Goal: Information Seeking & Learning: Learn about a topic

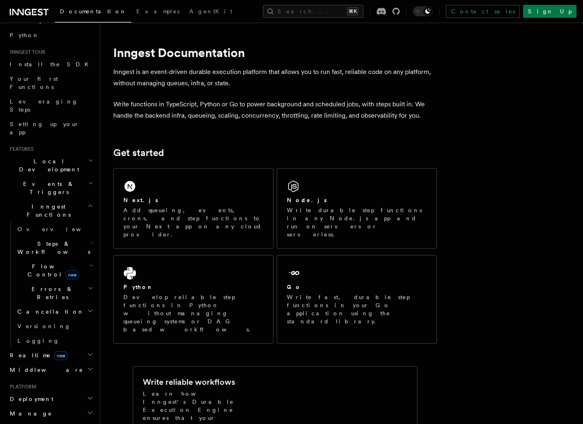
scroll to position [65, 0]
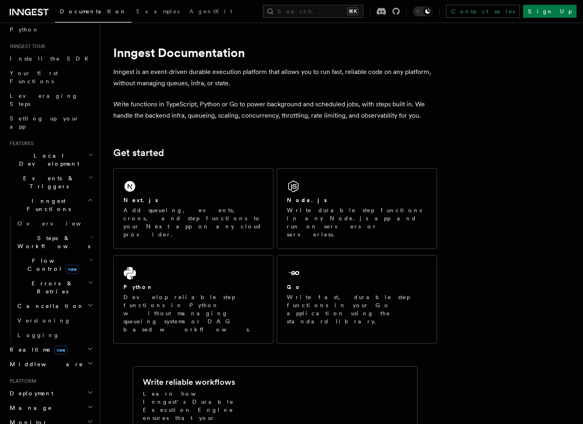
click at [90, 234] on icon "button" at bounding box center [91, 237] width 3 height 6
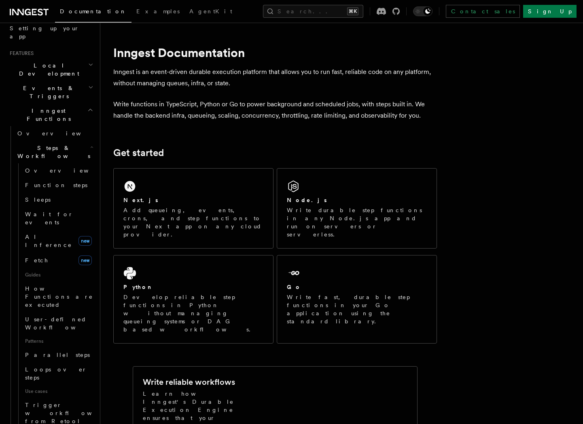
scroll to position [159, 0]
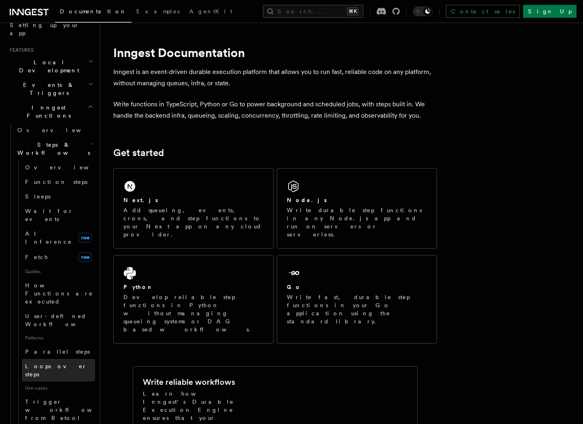
click at [57, 363] on span "Loops over steps" at bounding box center [56, 370] width 62 height 15
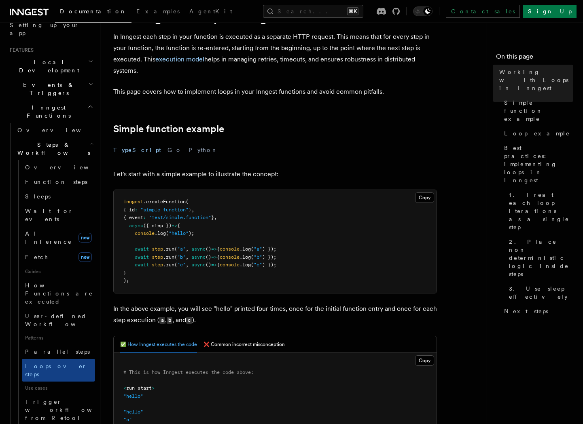
scroll to position [46, 0]
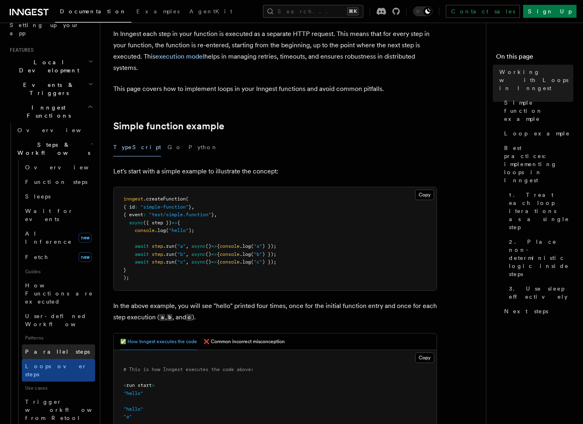
click at [68, 345] on link "Parallel steps" at bounding box center [58, 352] width 73 height 15
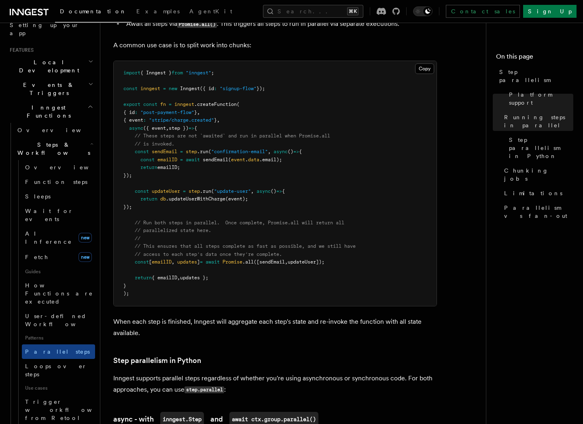
scroll to position [244, 0]
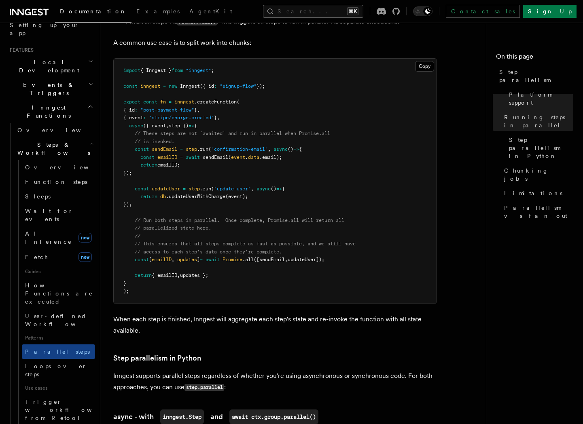
click at [306, 13] on button "Search... ⌘K" at bounding box center [313, 11] width 100 height 13
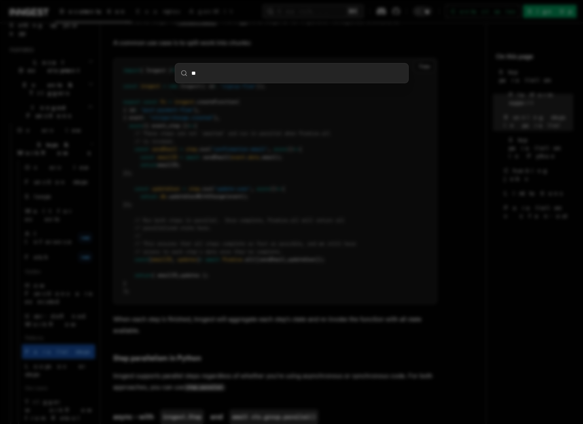
type input "***"
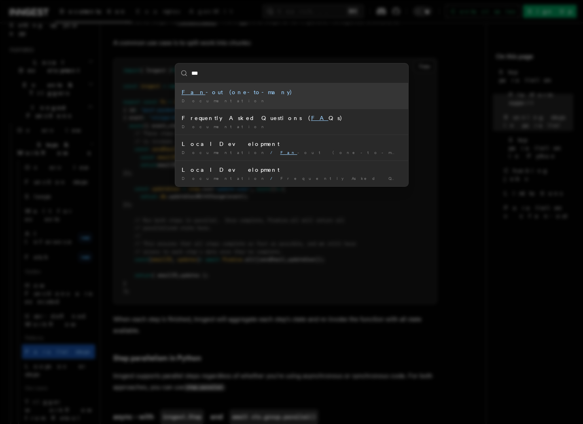
click at [273, 93] on div "Fan -out (one-to-many)" at bounding box center [292, 92] width 220 height 8
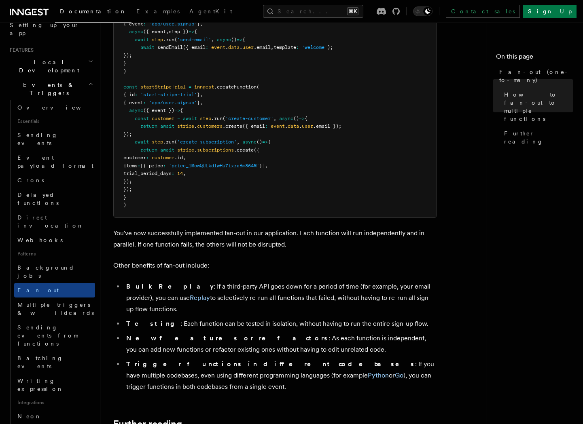
scroll to position [871, 0]
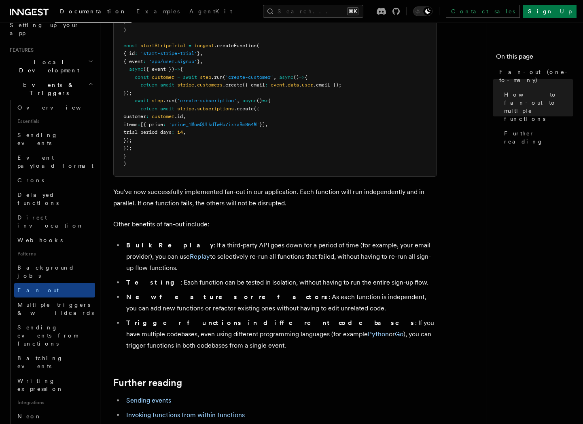
click at [392, 292] on li "New features or refactors : As each function is independent, you can add new fu…" at bounding box center [280, 303] width 313 height 23
click at [210, 412] on link "Invoking functions from within functions" at bounding box center [185, 416] width 119 height 8
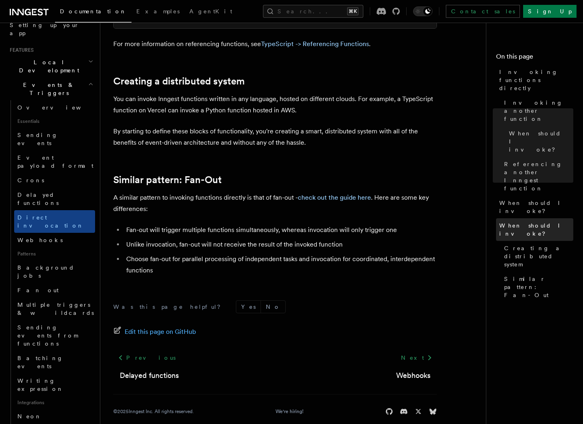
scroll to position [1067, 0]
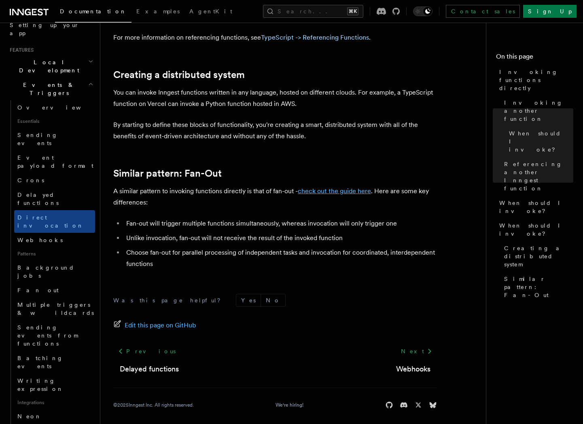
click at [361, 194] on link "check out the guide here" at bounding box center [334, 191] width 73 height 8
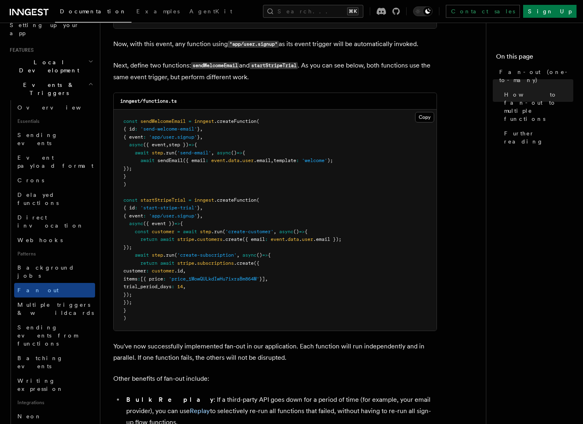
scroll to position [712, 0]
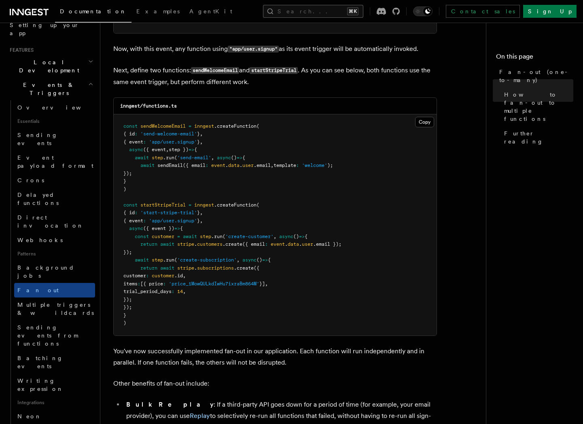
click at [326, 12] on button "Search... ⌘K" at bounding box center [313, 11] width 100 height 13
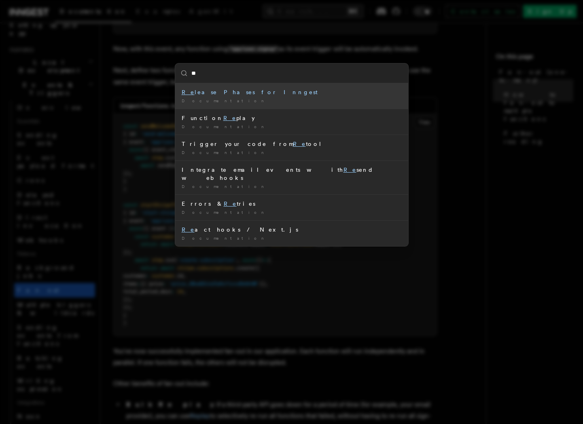
type input "*"
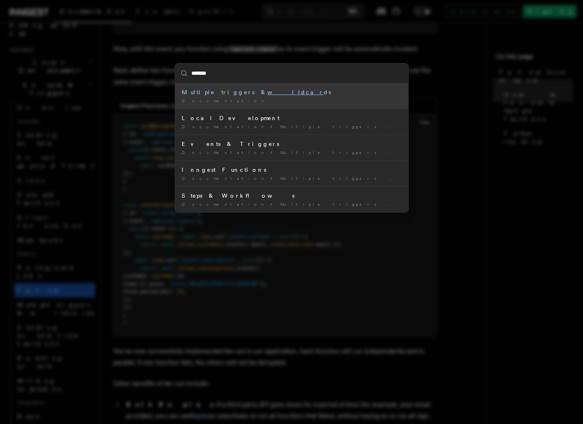
type input "********"
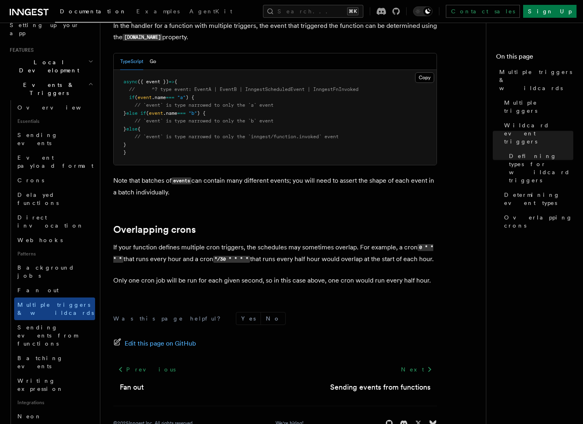
scroll to position [837, 0]
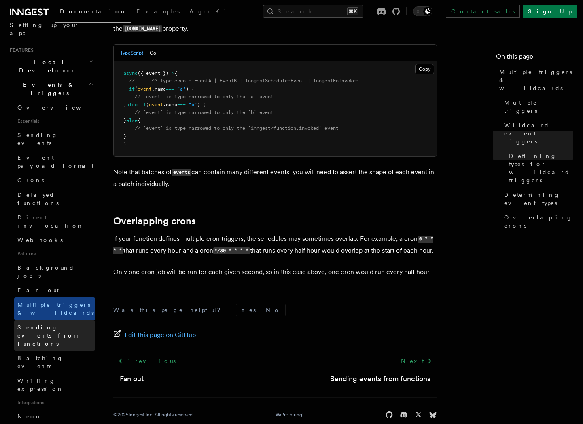
click at [71, 320] on link "Sending events from functions" at bounding box center [54, 335] width 81 height 31
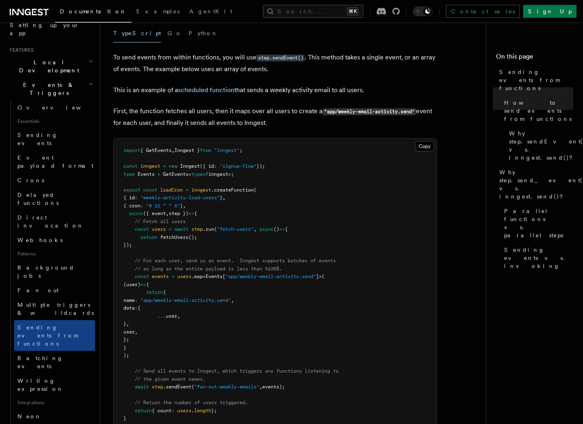
scroll to position [230, 0]
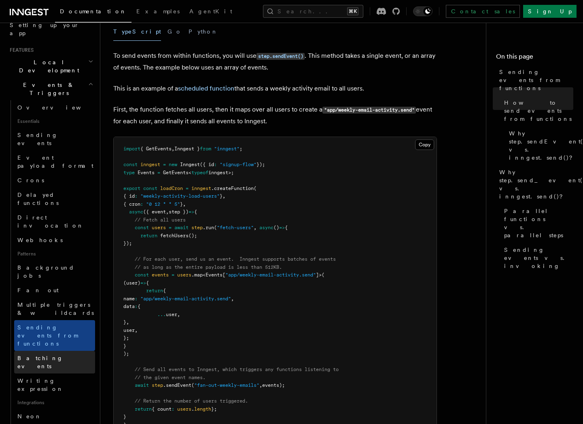
click at [78, 351] on link "Batching events" at bounding box center [54, 362] width 81 height 23
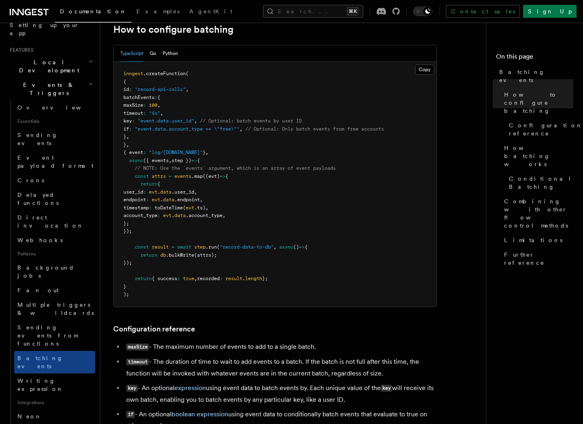
scroll to position [161, 0]
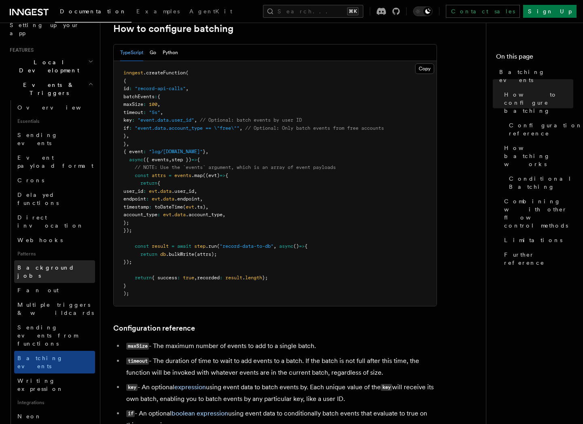
click at [69, 261] on link "Background jobs" at bounding box center [54, 272] width 81 height 23
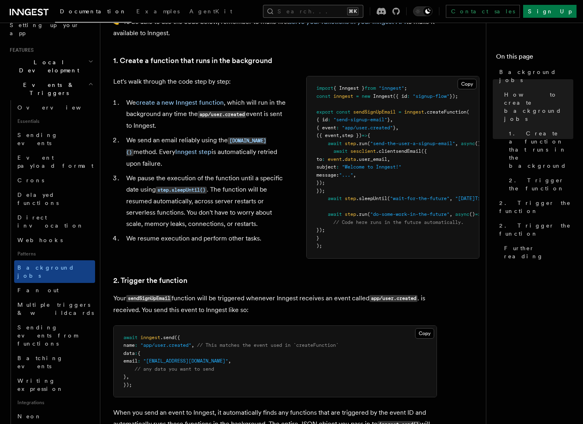
click at [358, 14] on button "Search... ⌘K" at bounding box center [313, 11] width 100 height 13
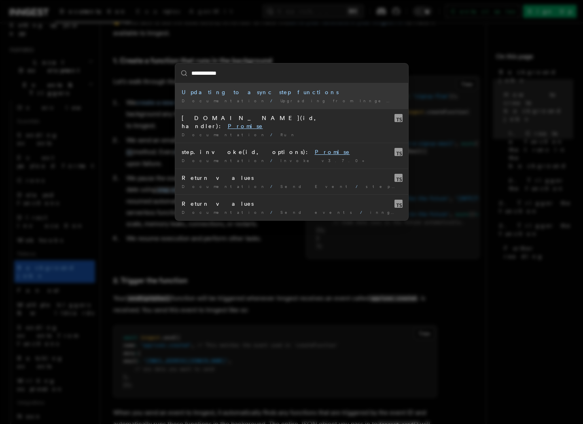
type input "**********"
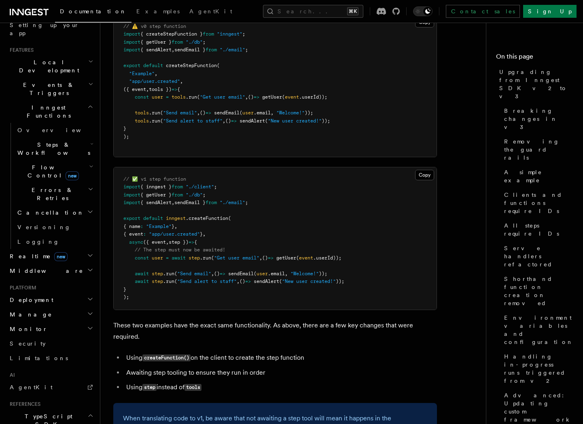
scroll to position [7719, 0]
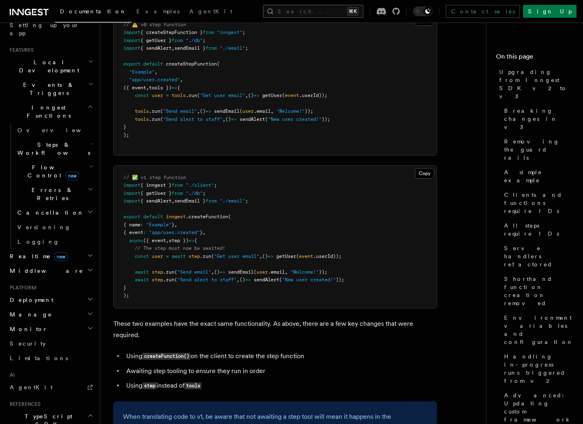
click at [348, 8] on button "Search... ⌘K" at bounding box center [313, 11] width 100 height 13
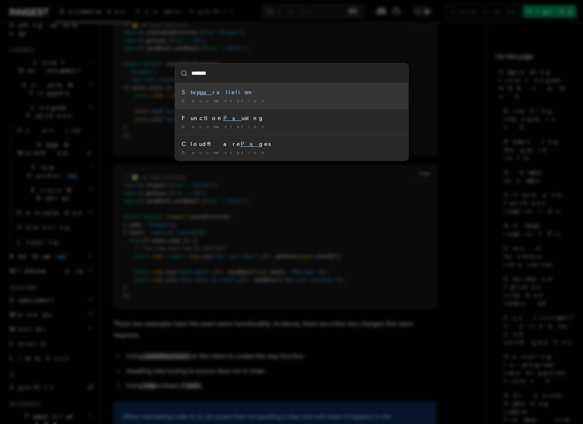
type input "********"
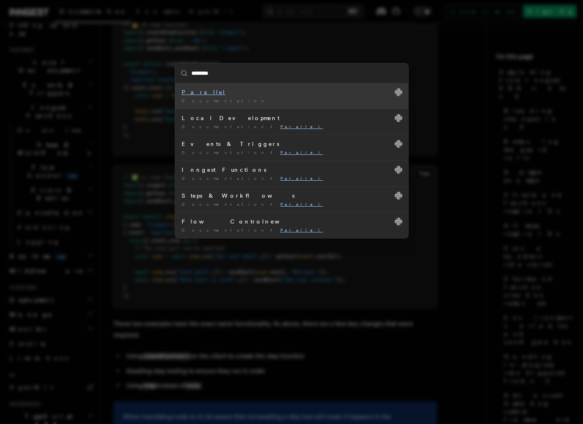
click at [245, 96] on li "Parallel Documentation /" at bounding box center [291, 95] width 233 height 25
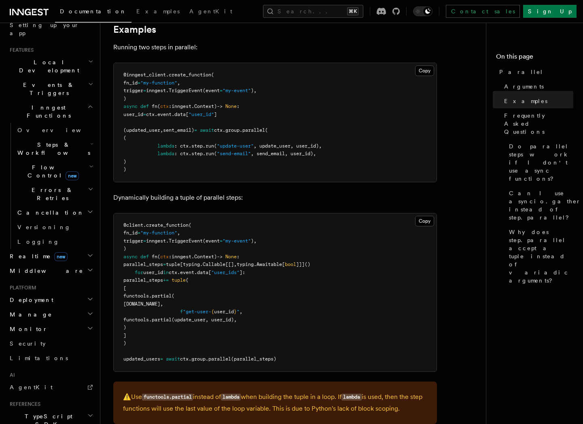
scroll to position [181, 0]
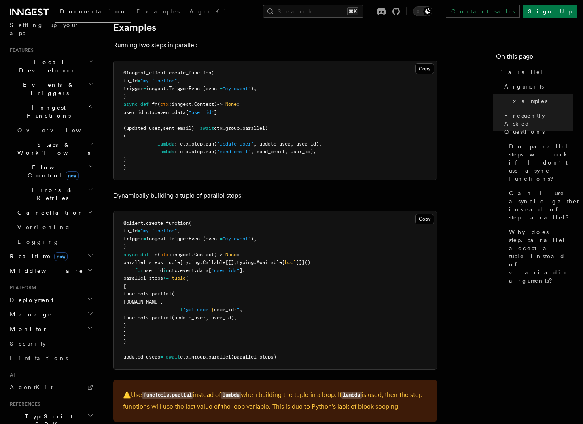
click at [85, 183] on h2 "Errors & Retries" at bounding box center [54, 194] width 81 height 23
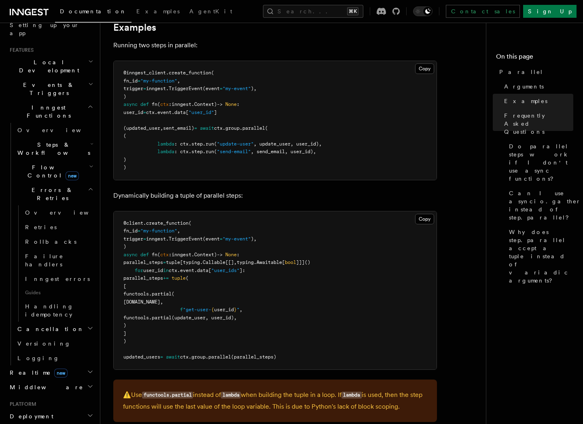
click at [85, 183] on h2 "Errors & Retries" at bounding box center [54, 194] width 81 height 23
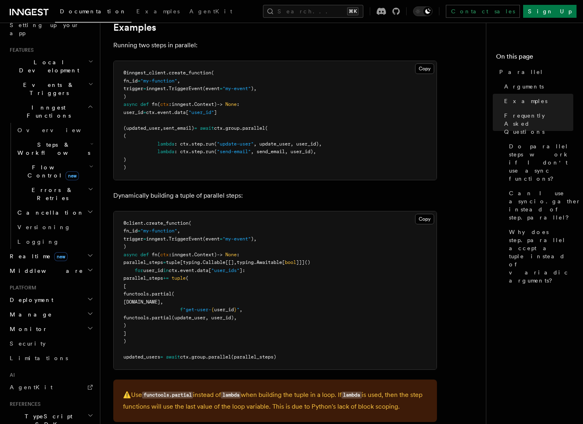
click at [86, 160] on h2 "Flow Control new" at bounding box center [54, 171] width 81 height 23
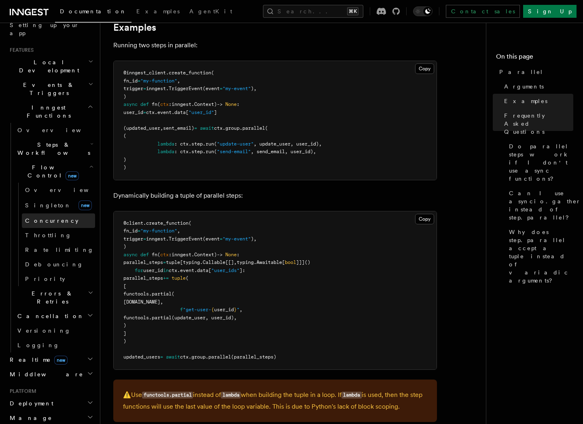
click at [61, 214] on link "Concurrency" at bounding box center [58, 221] width 73 height 15
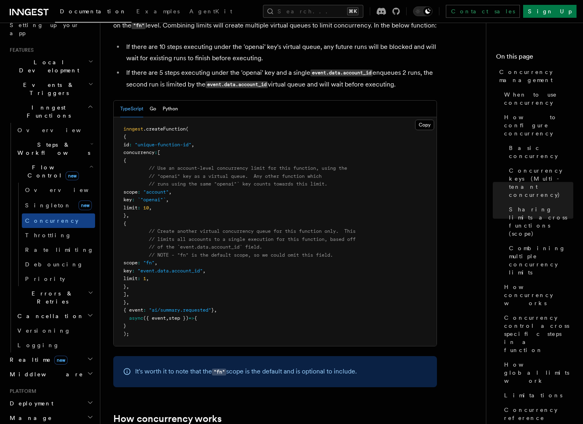
scroll to position [1318, 0]
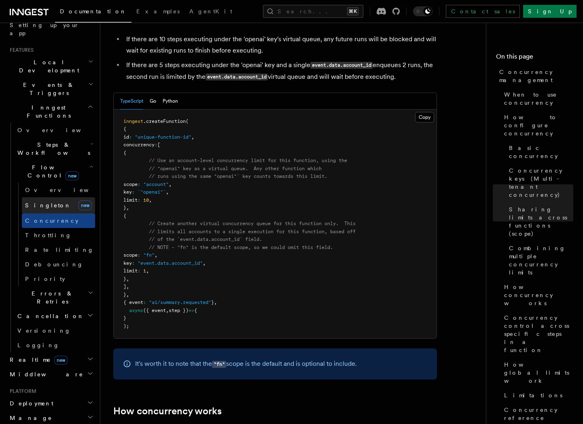
click at [62, 197] on link "Singleton new" at bounding box center [58, 205] width 73 height 16
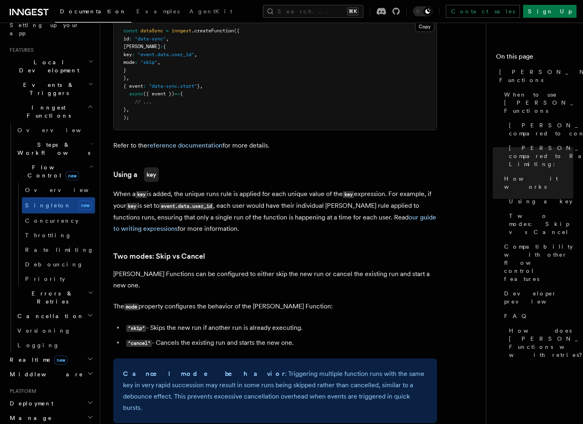
scroll to position [728, 0]
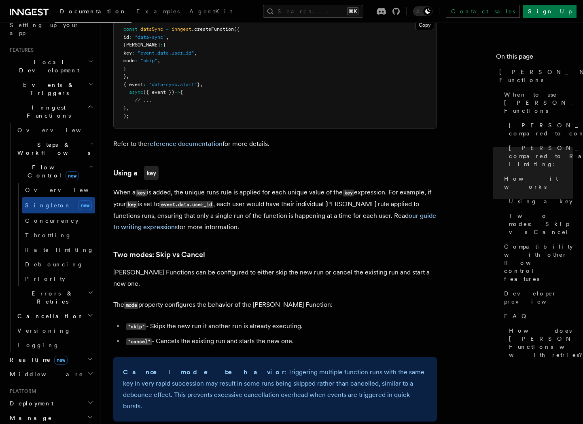
click at [87, 353] on h2 "Realtime new" at bounding box center [50, 360] width 89 height 15
click at [91, 371] on icon "button" at bounding box center [90, 374] width 6 height 6
click at [90, 371] on icon "button" at bounding box center [90, 374] width 6 height 6
click at [93, 356] on icon "button" at bounding box center [90, 359] width 6 height 6
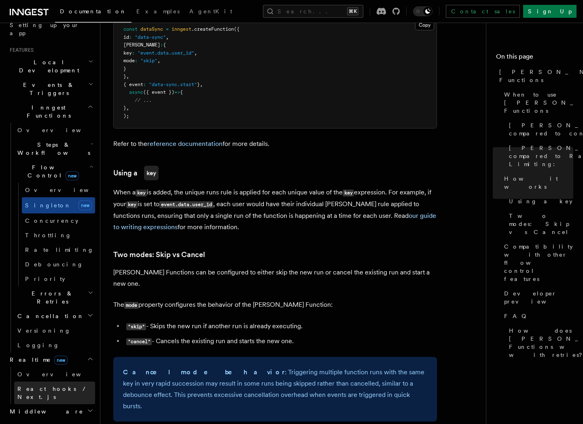
click at [83, 382] on link "React hooks / Next.js" at bounding box center [54, 393] width 81 height 23
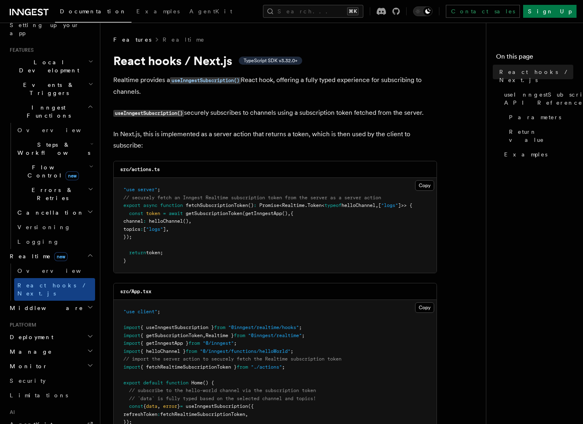
click at [87, 252] on icon "button" at bounding box center [90, 255] width 6 height 6
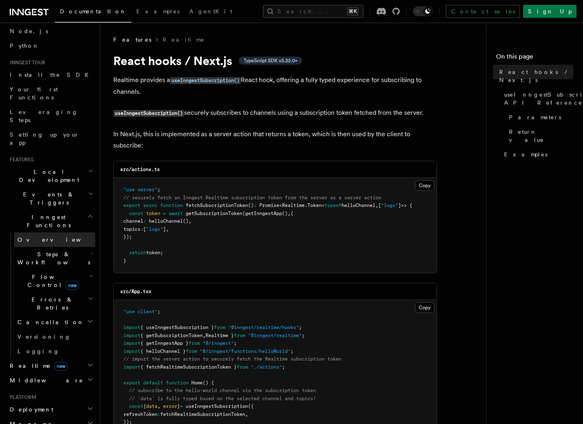
scroll to position [42, 0]
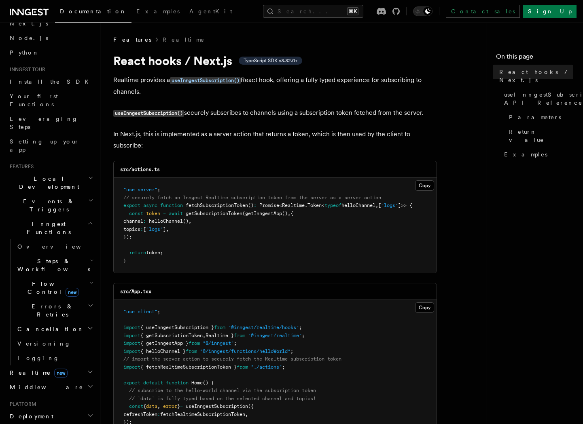
click at [91, 194] on h2 "Events & Triggers" at bounding box center [50, 205] width 89 height 23
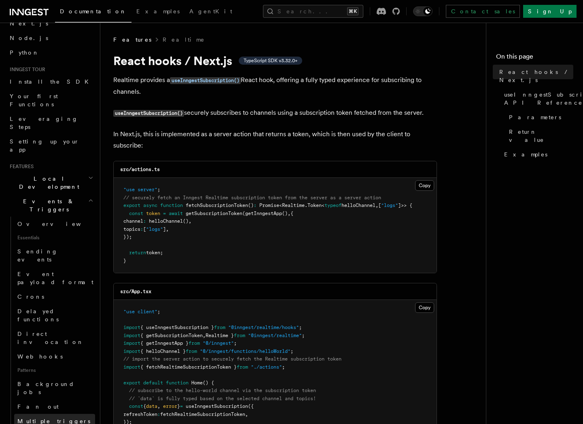
click at [79, 418] on span "Multiple triggers & wildcards" at bounding box center [56, 426] width 78 height 16
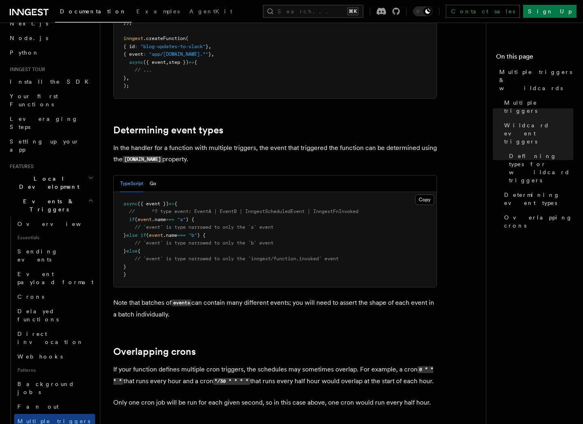
scroll to position [709, 0]
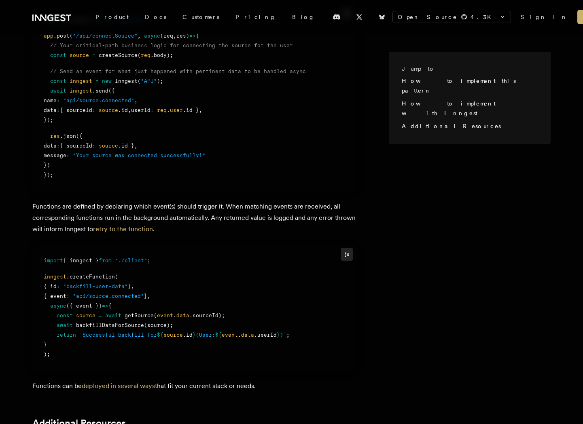
scroll to position [662, 0]
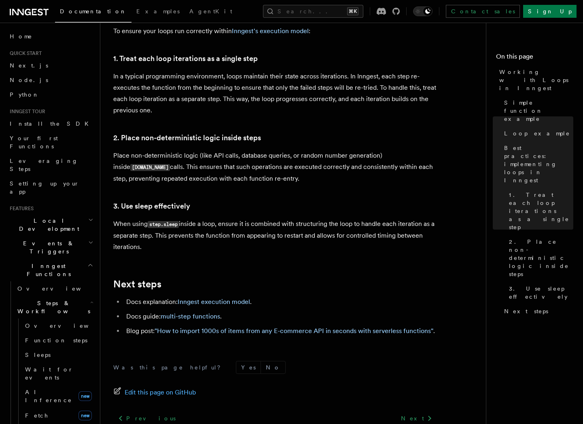
scroll to position [1295, 0]
click at [194, 312] on link "multi-step functions" at bounding box center [190, 316] width 59 height 8
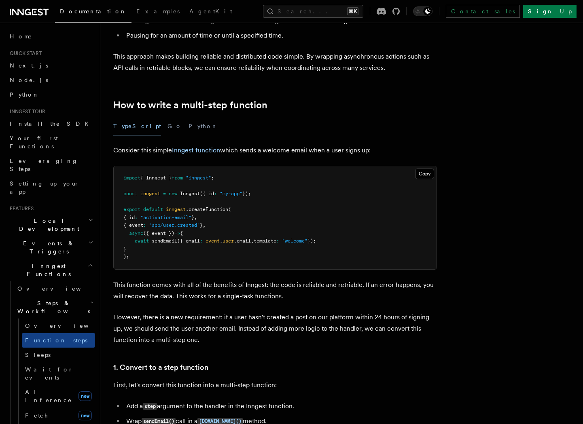
scroll to position [195, 0]
